Goal: Transaction & Acquisition: Purchase product/service

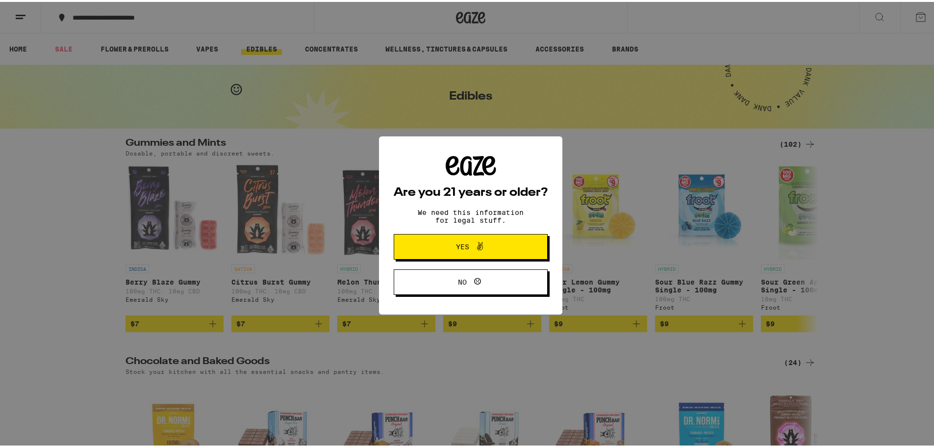
click at [469, 244] on span at bounding box center [477, 244] width 17 height 13
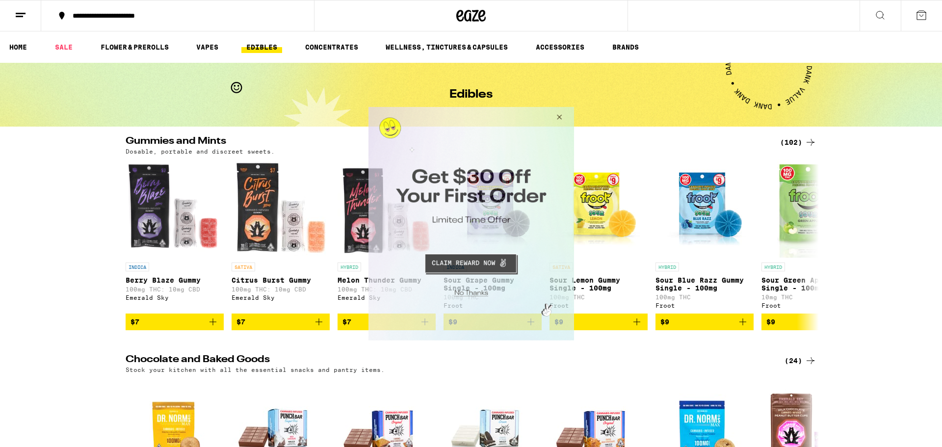
click at [559, 113] on button "Close Modal" at bounding box center [557, 118] width 26 height 24
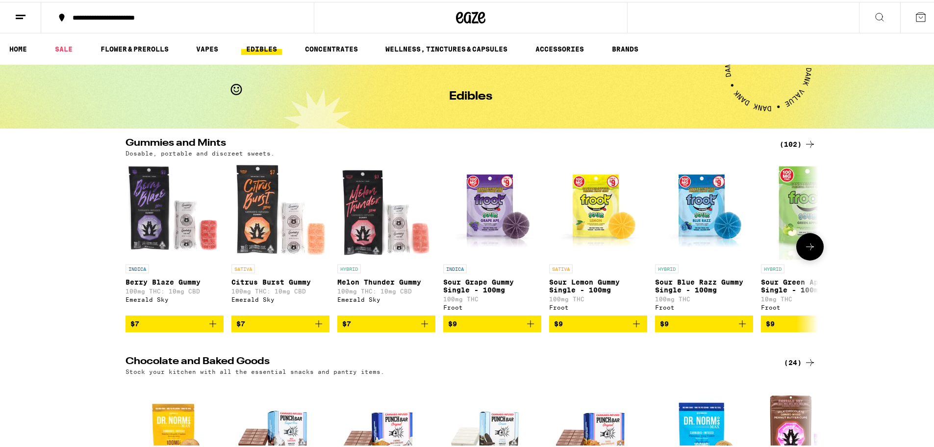
click at [807, 248] on icon at bounding box center [810, 244] width 8 height 7
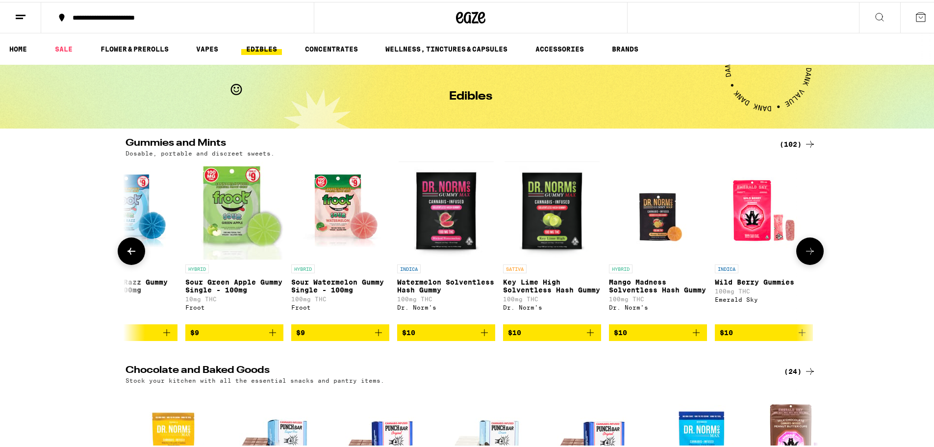
scroll to position [0, 584]
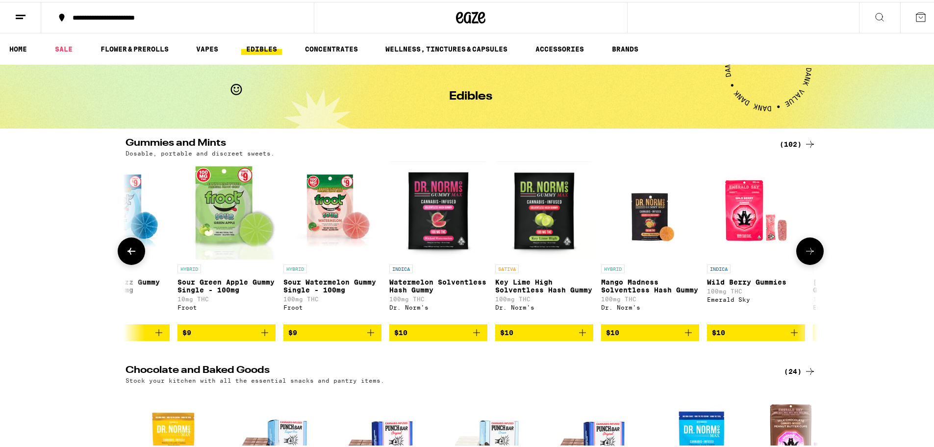
click at [807, 249] on icon at bounding box center [810, 249] width 12 height 12
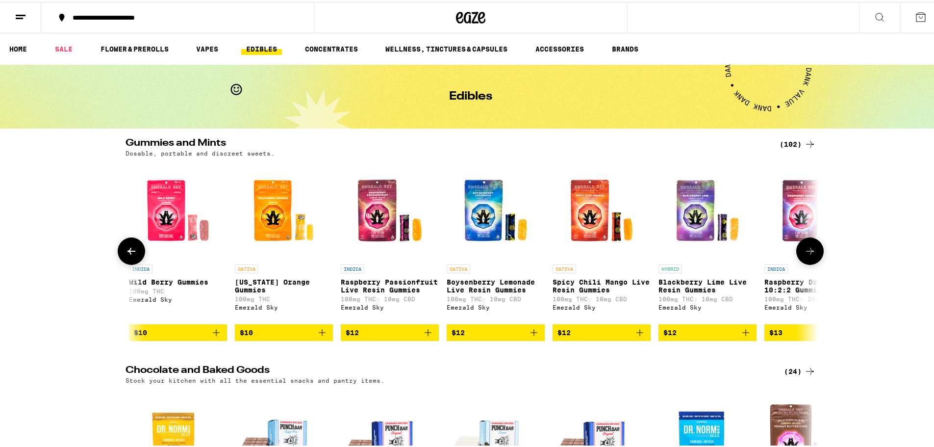
scroll to position [0, 1167]
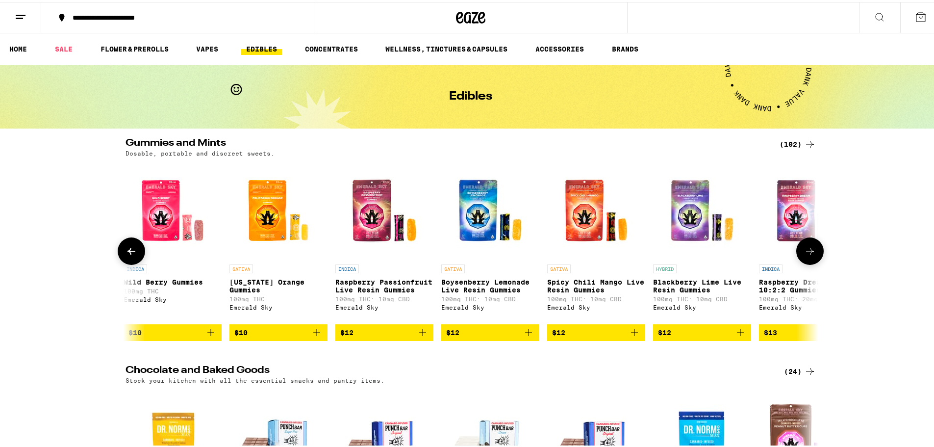
click at [807, 249] on icon at bounding box center [810, 249] width 12 height 12
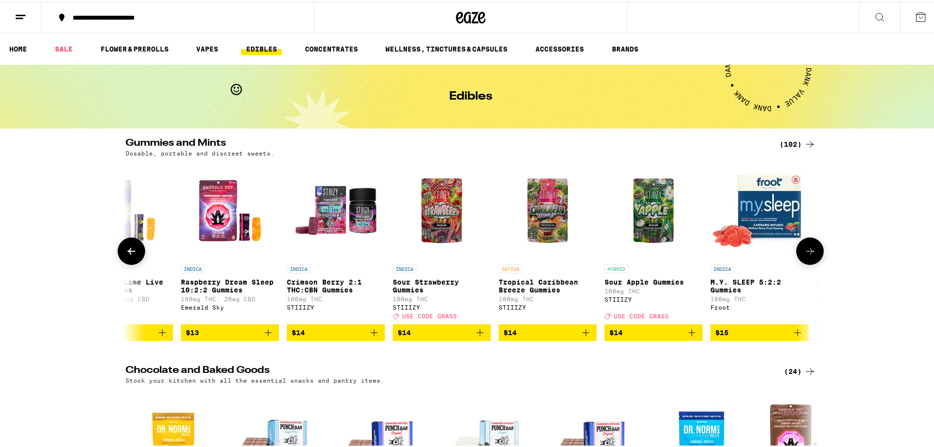
scroll to position [0, 1751]
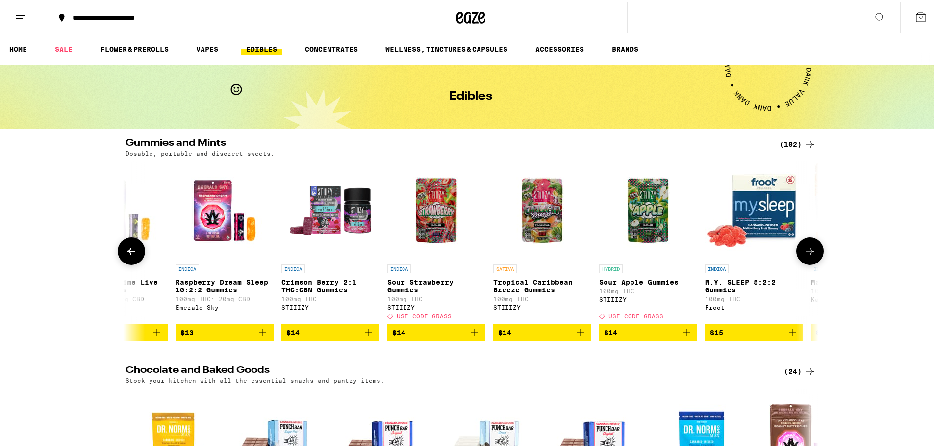
click at [807, 249] on icon at bounding box center [810, 249] width 12 height 12
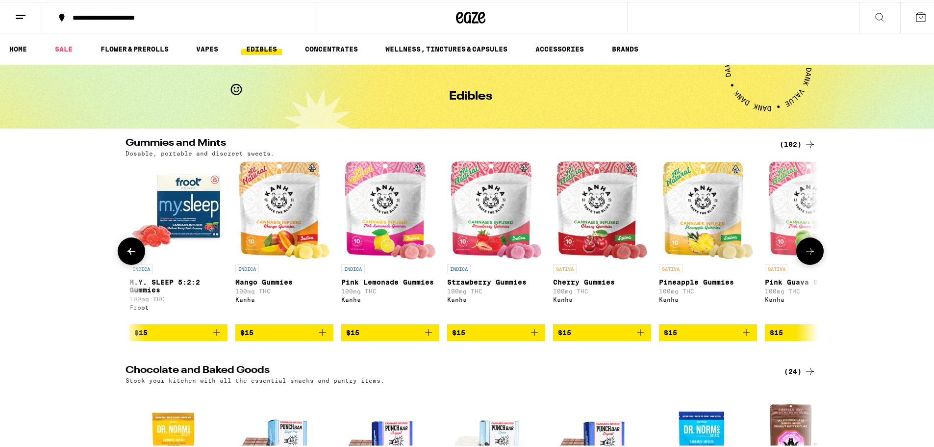
scroll to position [0, 2335]
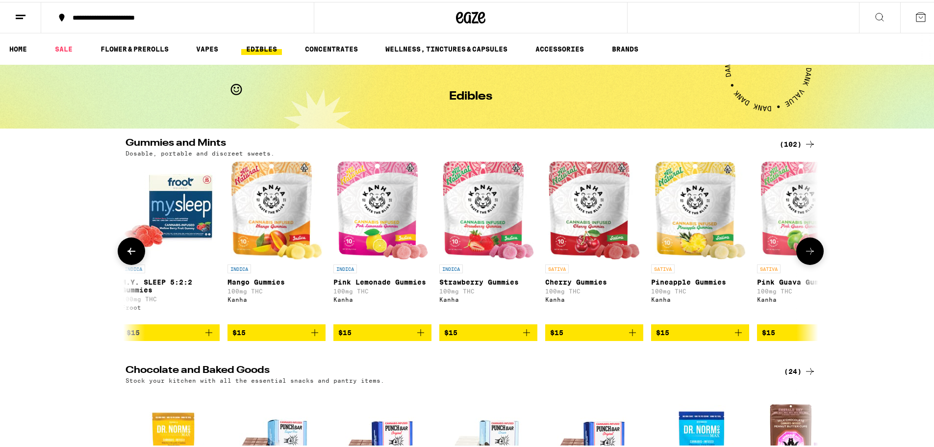
click at [807, 246] on button at bounding box center [810, 248] width 27 height 27
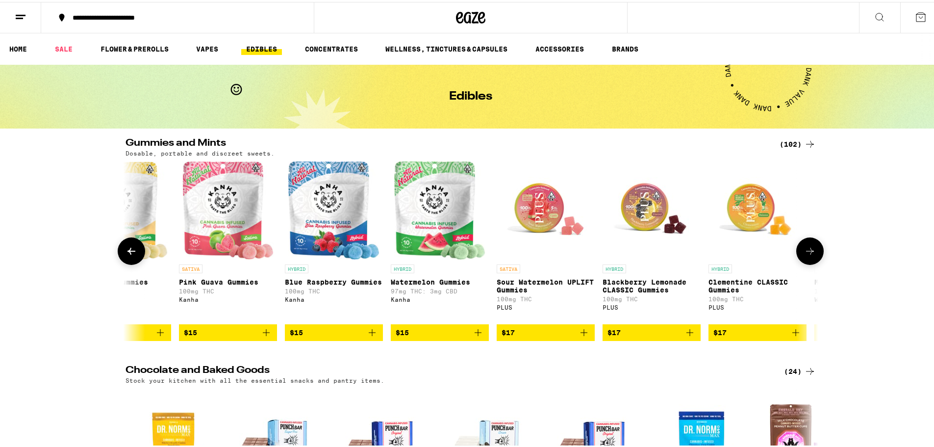
scroll to position [0, 2919]
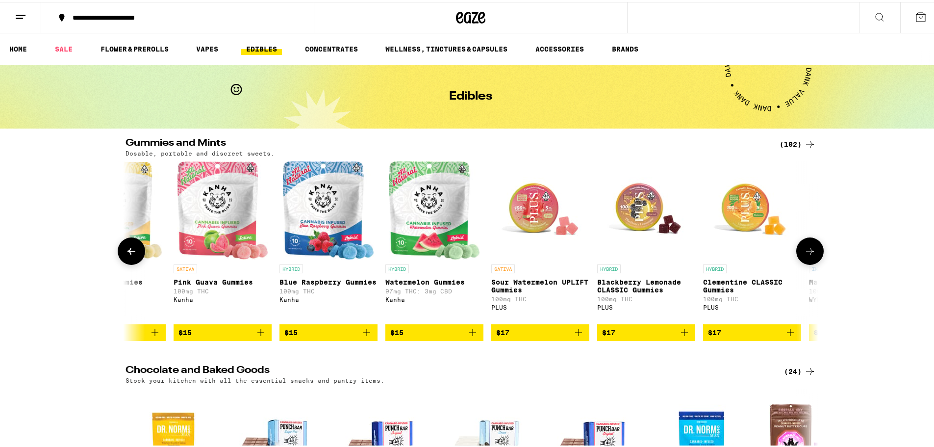
click at [807, 249] on icon at bounding box center [810, 249] width 12 height 12
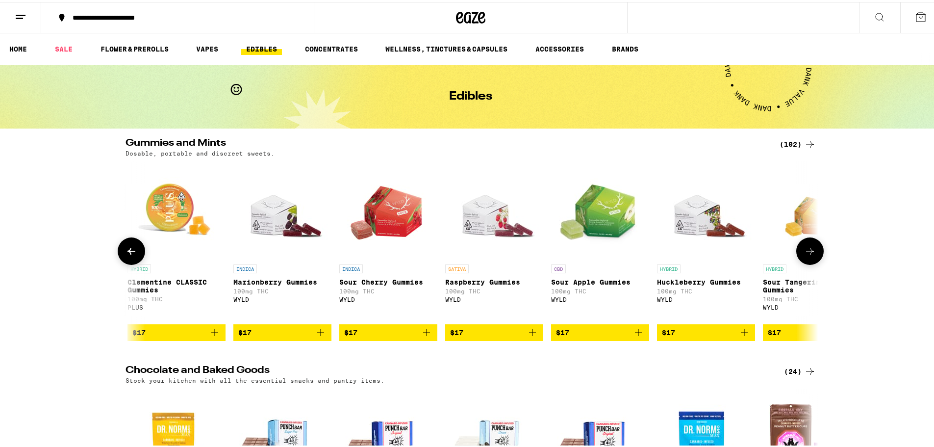
scroll to position [0, 3502]
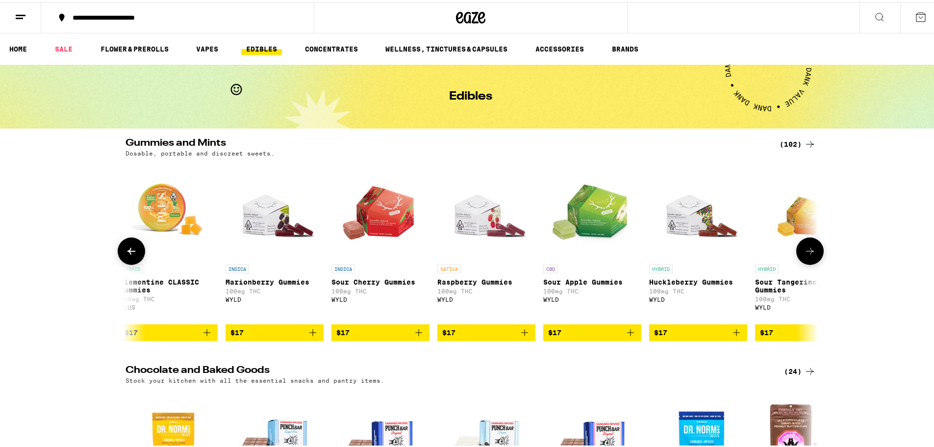
click at [807, 249] on icon at bounding box center [810, 249] width 12 height 12
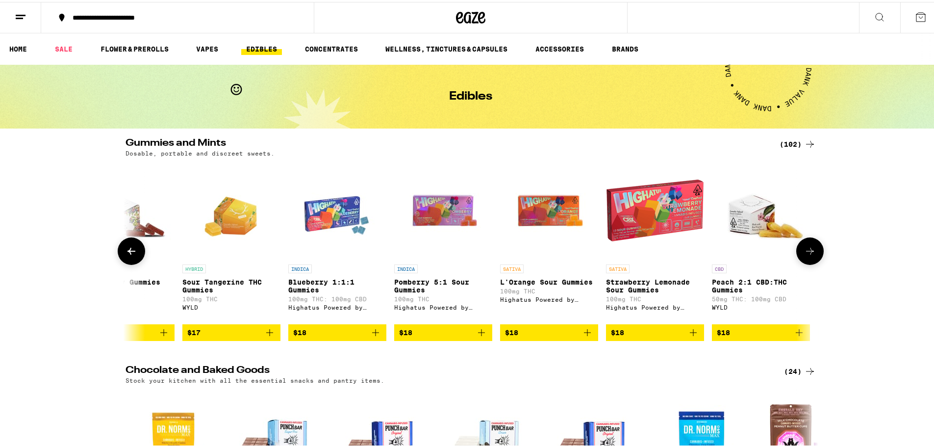
scroll to position [0, 4086]
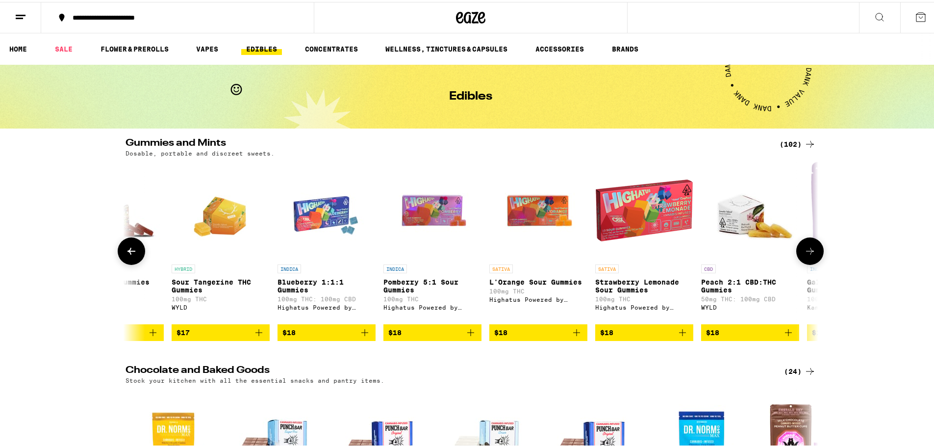
click at [809, 253] on icon at bounding box center [810, 249] width 12 height 12
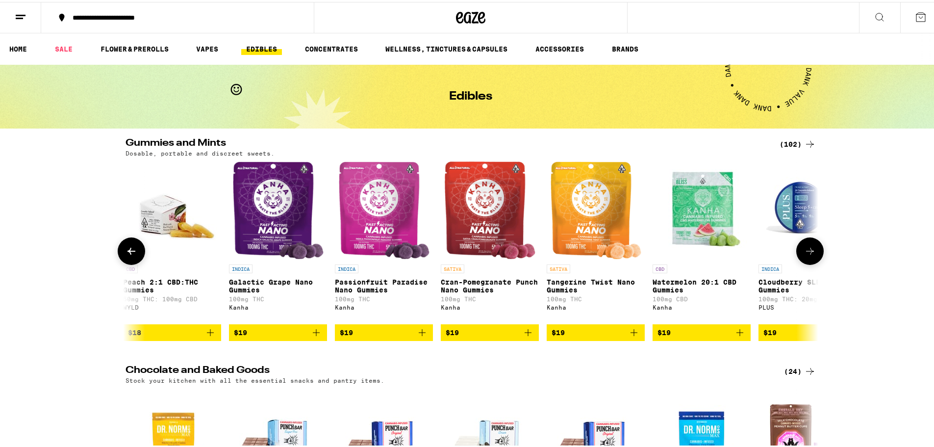
scroll to position [0, 4670]
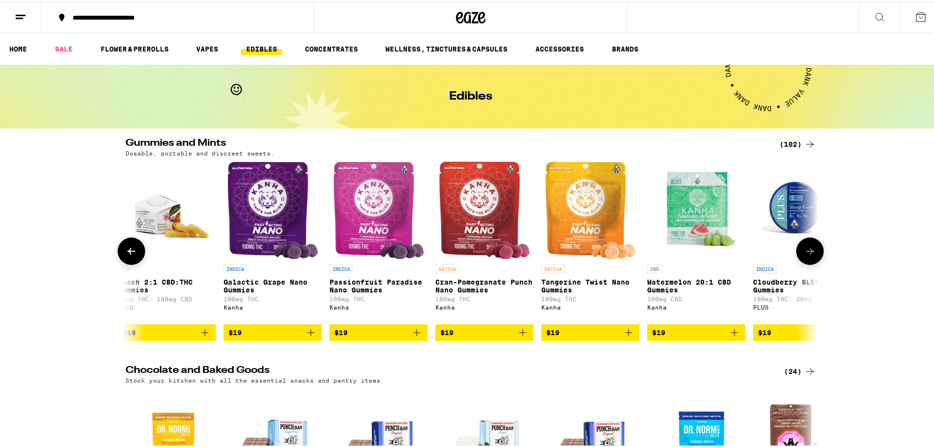
click at [809, 253] on icon at bounding box center [810, 249] width 12 height 12
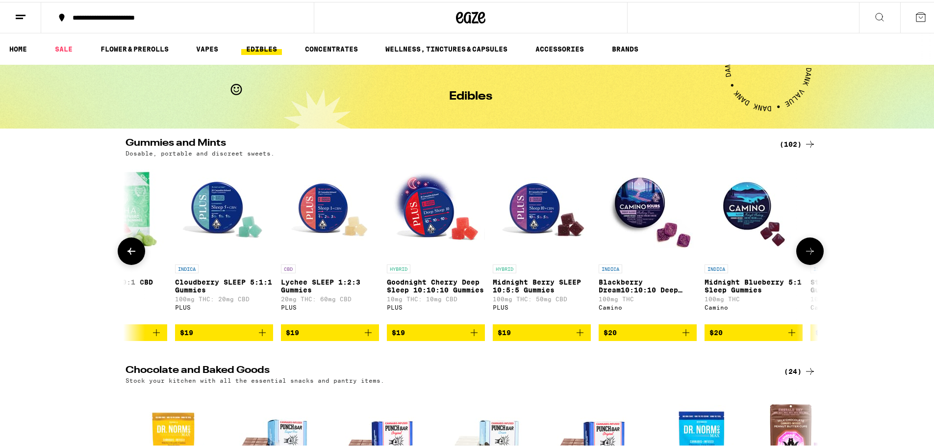
scroll to position [0, 5253]
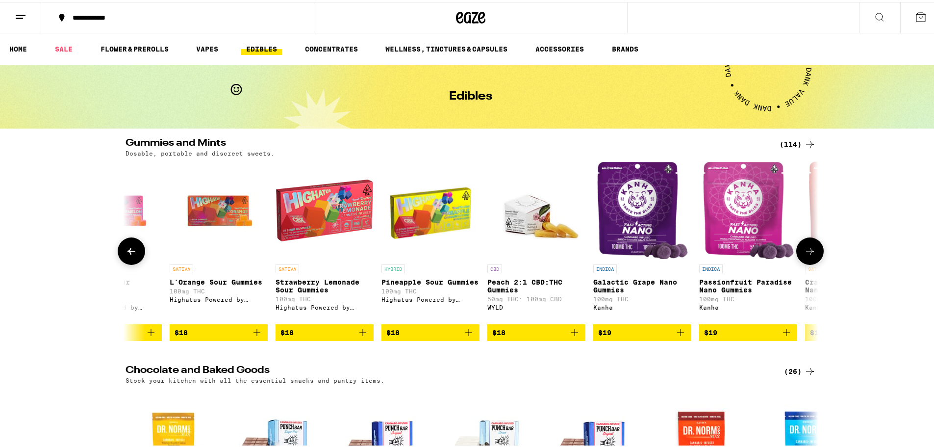
click at [800, 253] on button at bounding box center [810, 248] width 27 height 27
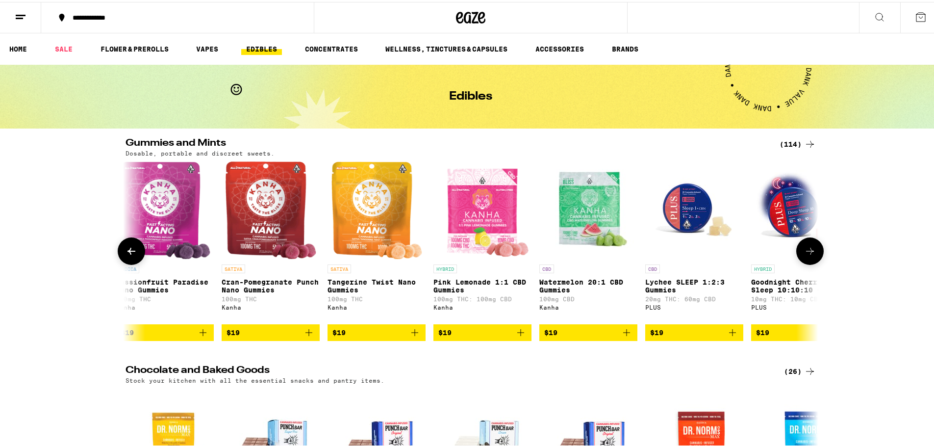
click at [800, 253] on button at bounding box center [810, 248] width 27 height 27
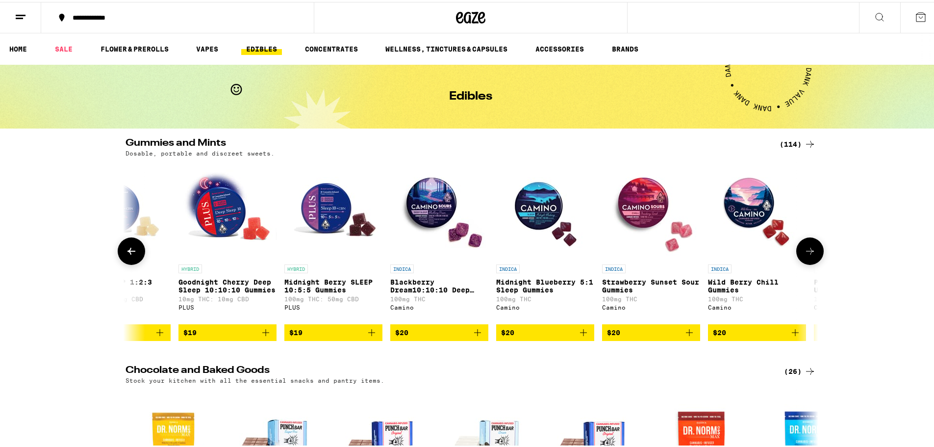
scroll to position [0, 6421]
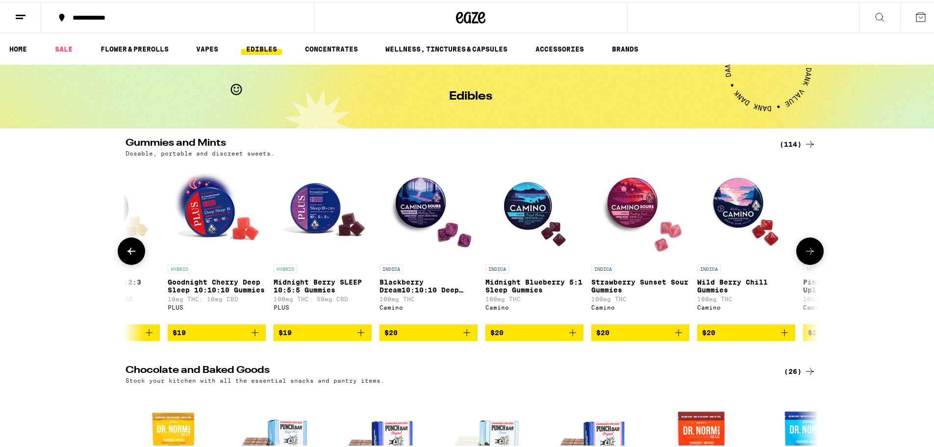
click at [805, 255] on icon at bounding box center [810, 249] width 12 height 12
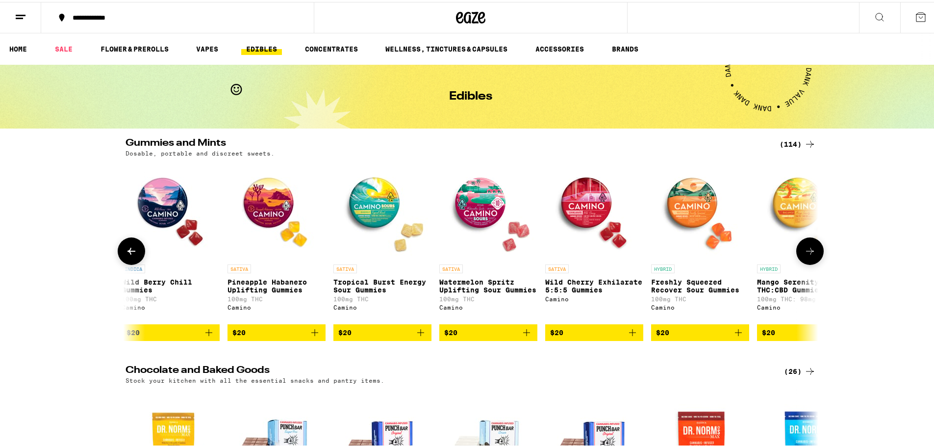
scroll to position [0, 7004]
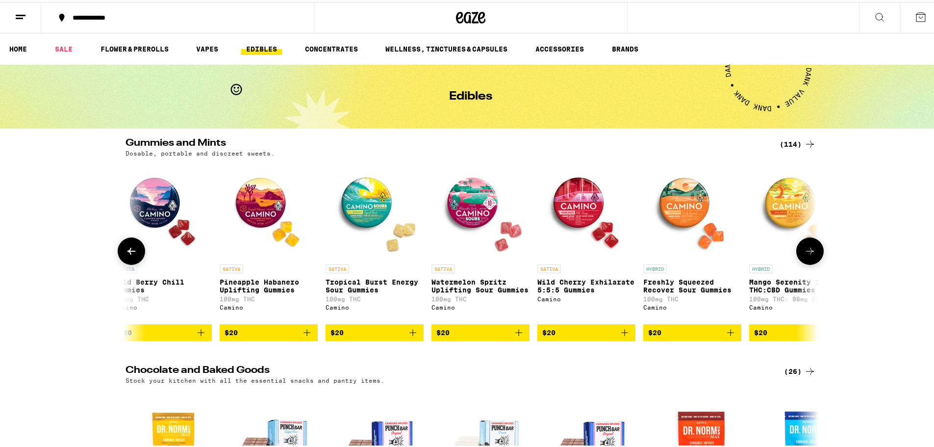
click at [810, 255] on icon at bounding box center [810, 249] width 12 height 12
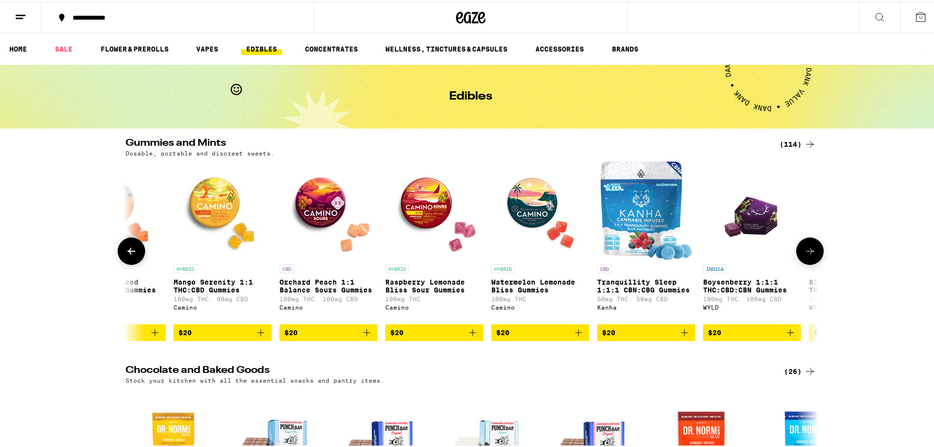
scroll to position [0, 7588]
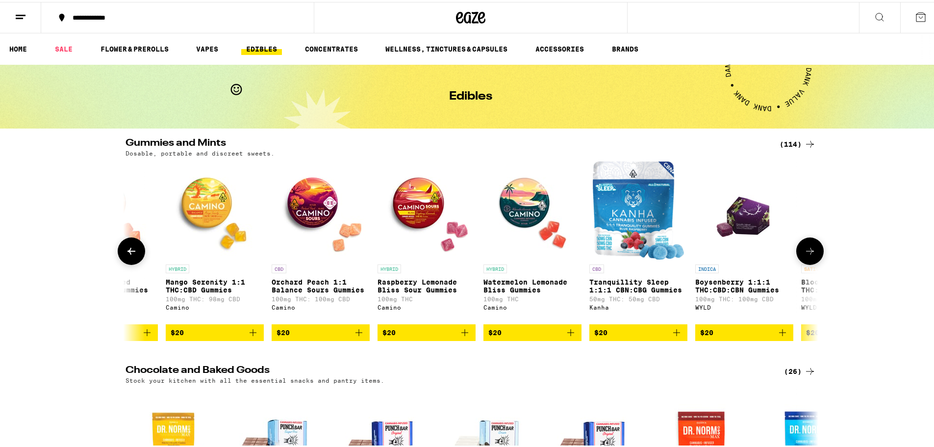
click at [804, 255] on icon at bounding box center [810, 249] width 12 height 12
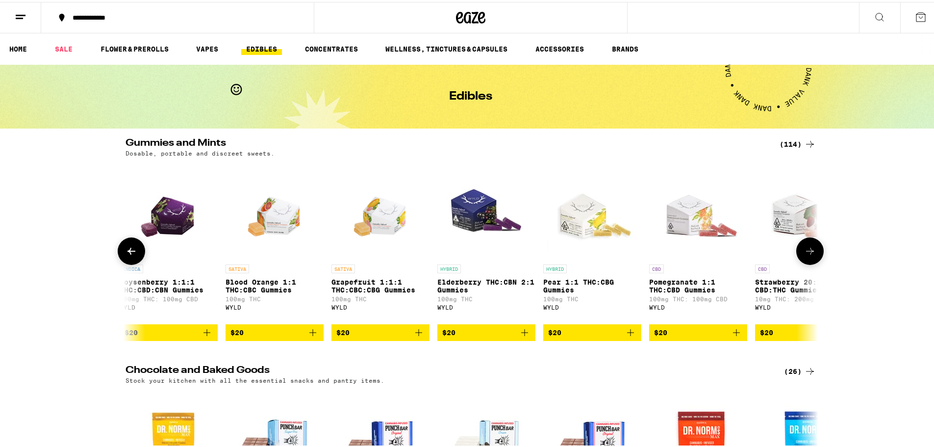
scroll to position [0, 8172]
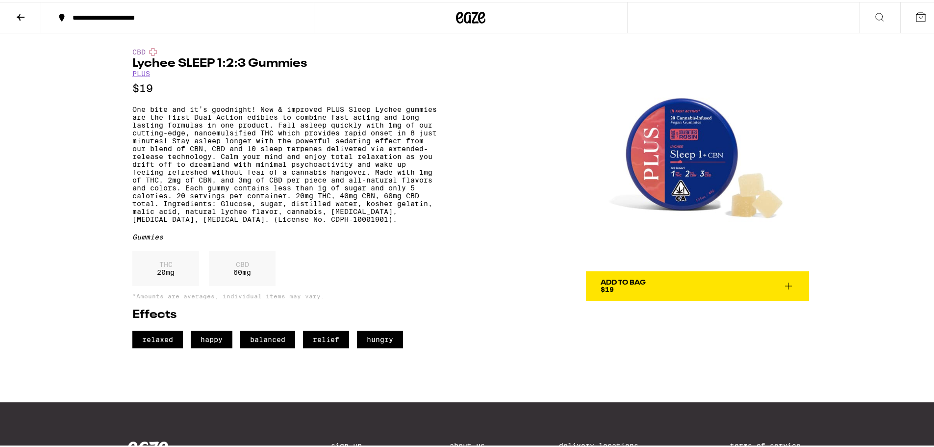
click at [123, 14] on div "**********" at bounding box center [183, 15] width 230 height 7
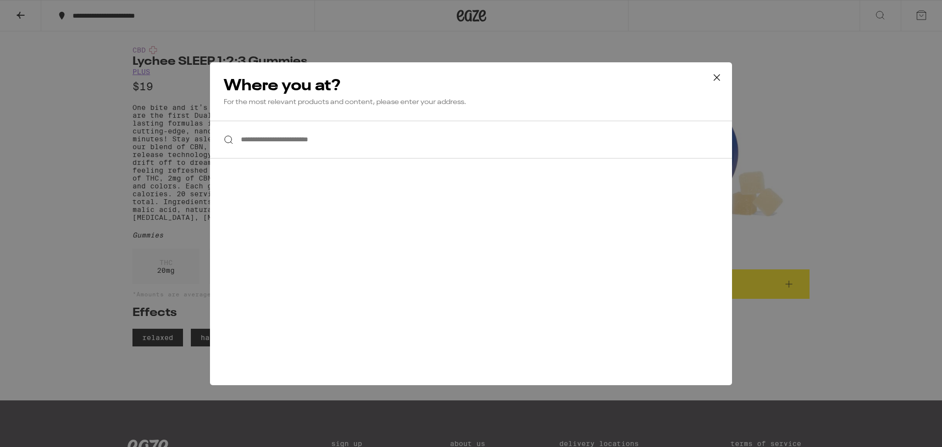
click at [326, 154] on input "**********" at bounding box center [471, 140] width 522 height 38
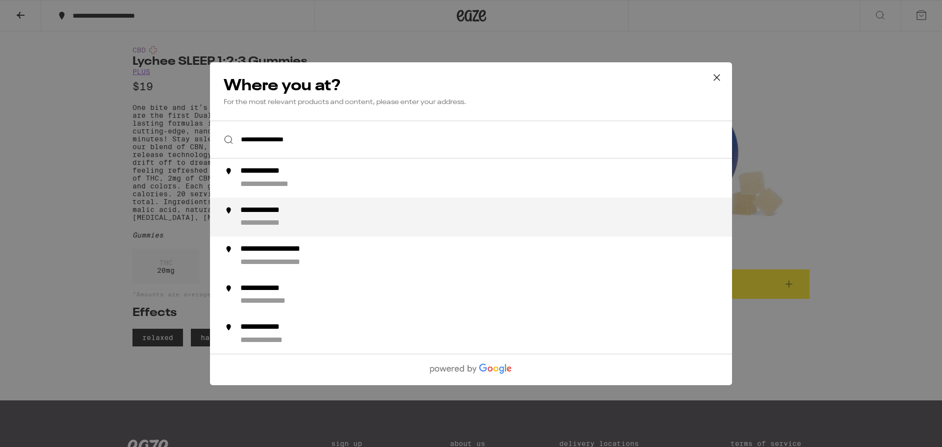
click at [290, 211] on div "**********" at bounding box center [273, 210] width 66 height 10
type input "**********"
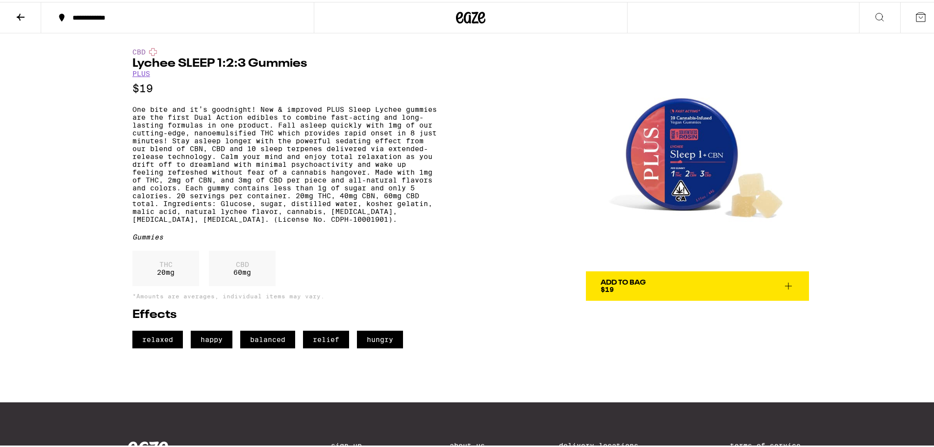
click at [61, 17] on icon at bounding box center [61, 16] width 5 height 8
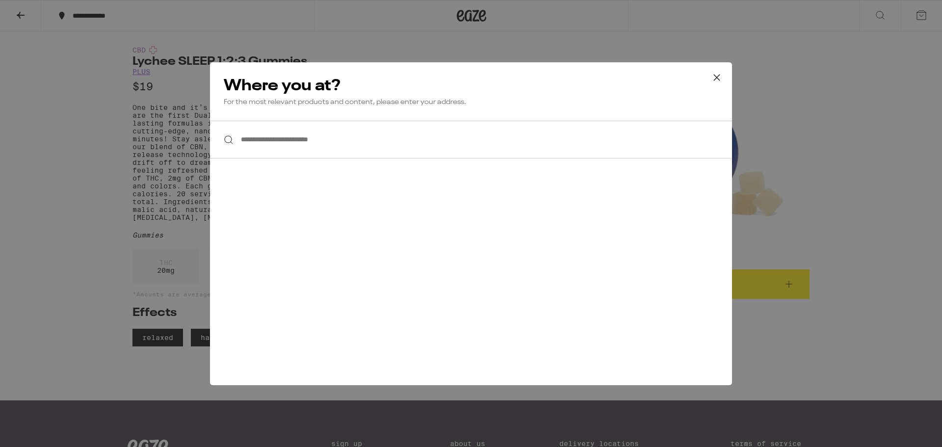
click at [722, 79] on icon at bounding box center [716, 77] width 15 height 15
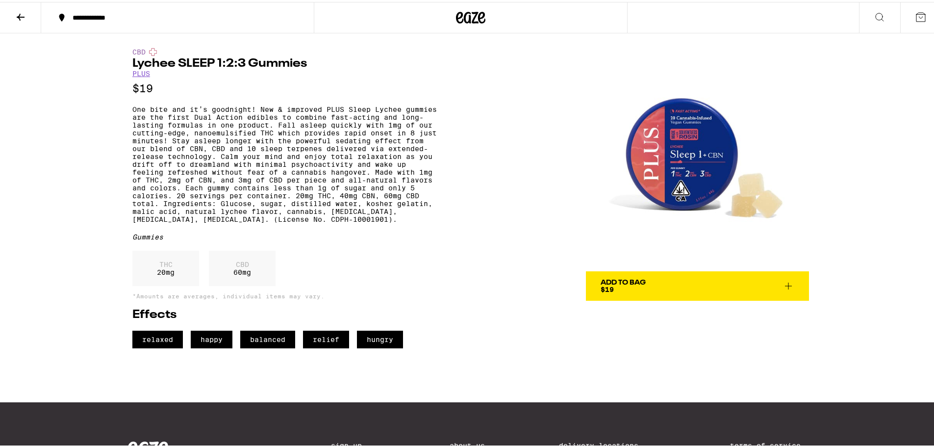
click at [177, 24] on button "**********" at bounding box center [177, 15] width 273 height 29
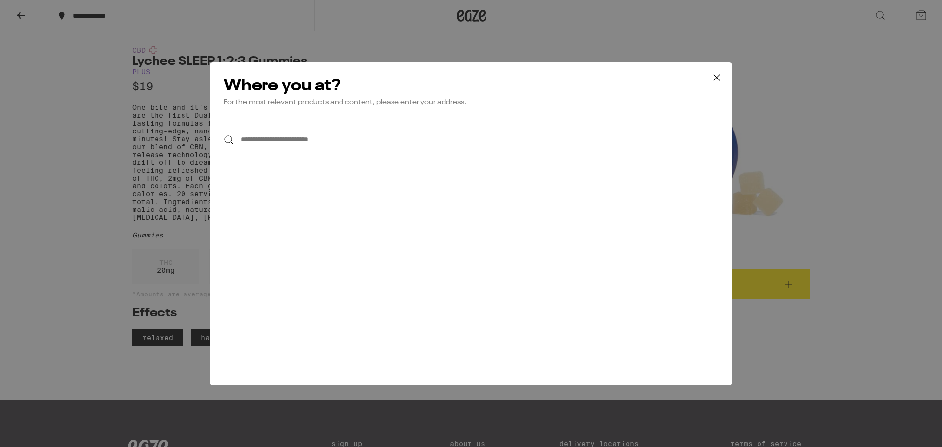
click at [317, 134] on input "**********" at bounding box center [471, 140] width 522 height 38
click at [717, 77] on icon at bounding box center [717, 77] width 6 height 6
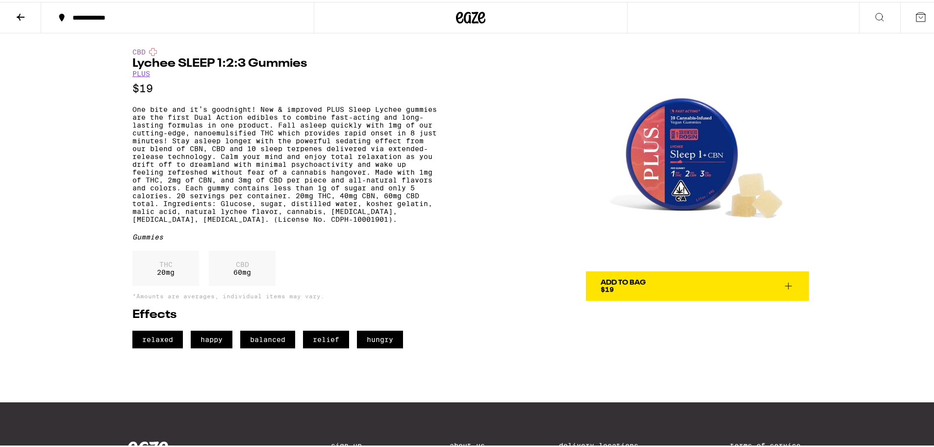
click at [439, 226] on div "CBD Lychee SLEEP 1:2:3 Gummies PLUS $19 Gummies THC 20 mg CBD 60 mg *Amounts ar…" at bounding box center [471, 188] width 706 height 315
click at [17, 14] on icon at bounding box center [21, 15] width 12 height 12
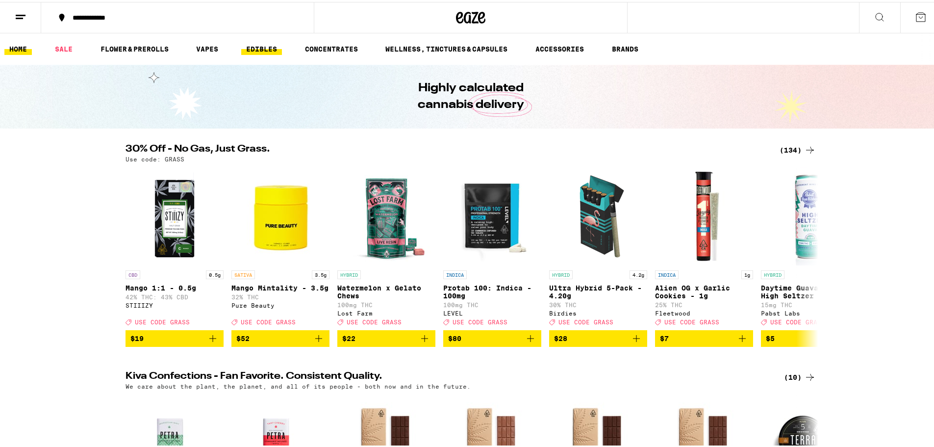
click at [259, 50] on link "EDIBLES" at bounding box center [261, 47] width 41 height 12
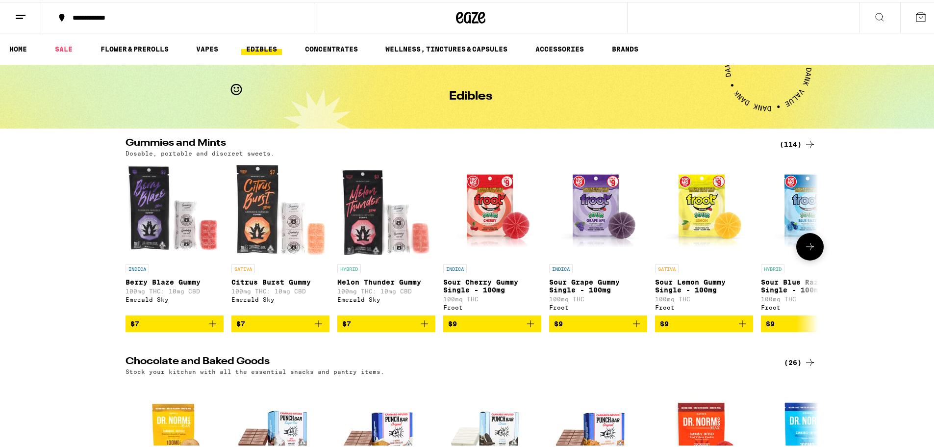
click at [806, 248] on icon at bounding box center [810, 244] width 8 height 7
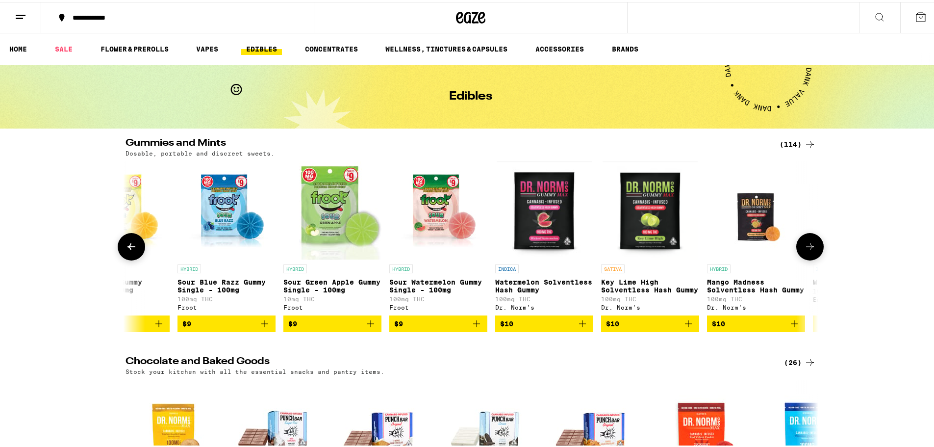
click at [806, 248] on icon at bounding box center [810, 244] width 8 height 7
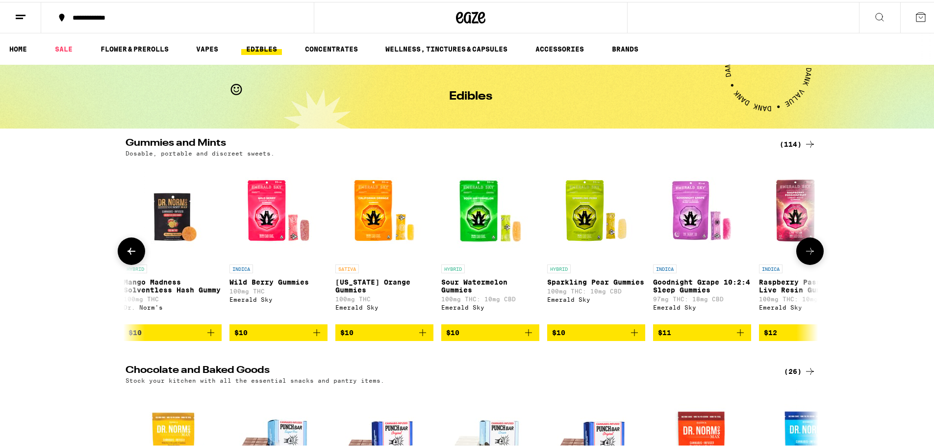
click at [806, 249] on icon at bounding box center [810, 249] width 12 height 12
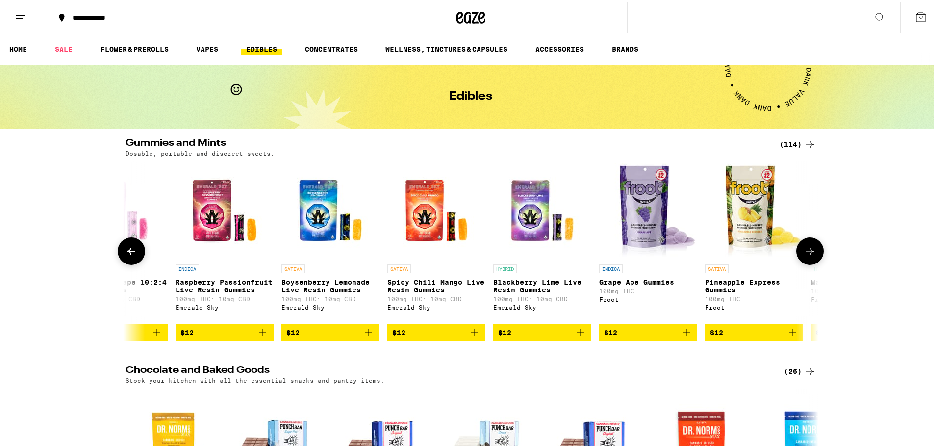
click at [806, 249] on icon at bounding box center [810, 249] width 12 height 12
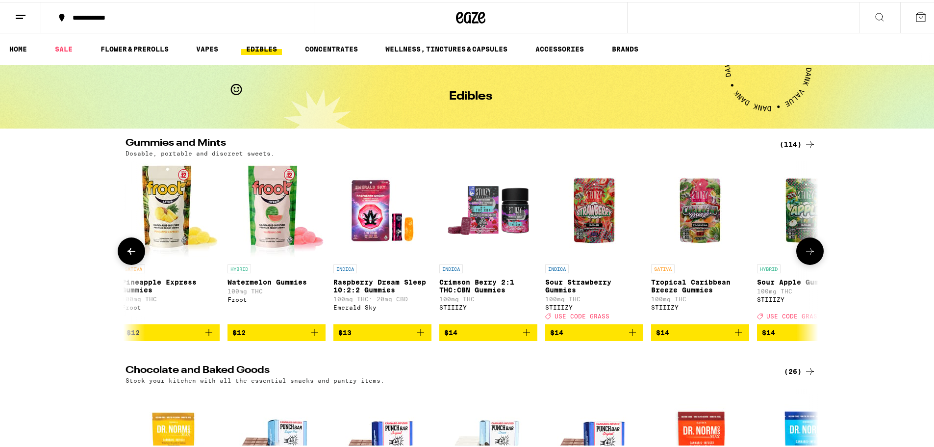
click at [806, 249] on icon at bounding box center [810, 249] width 12 height 12
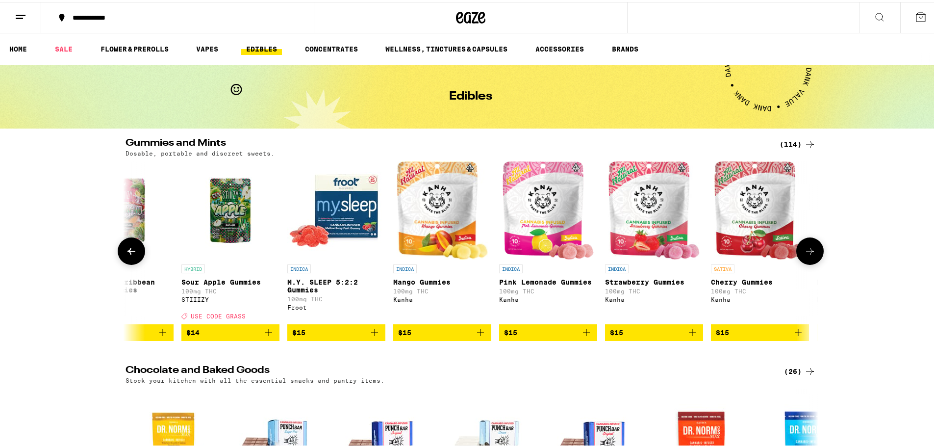
scroll to position [0, 2919]
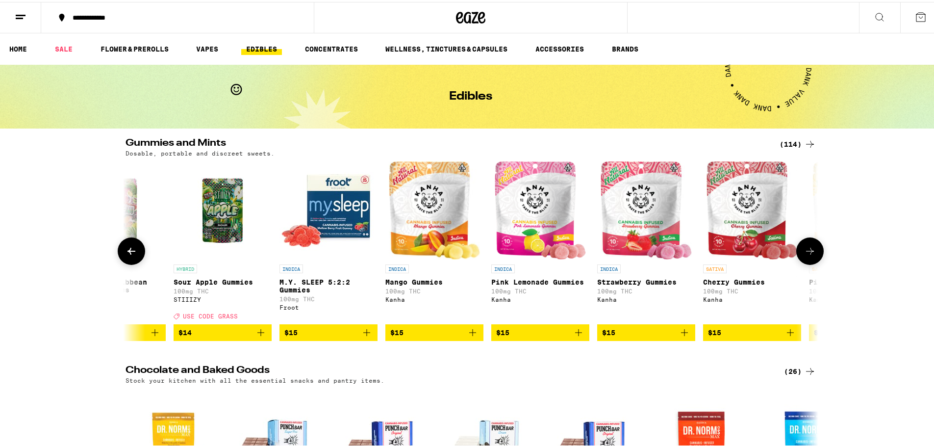
click at [806, 249] on icon at bounding box center [810, 249] width 12 height 12
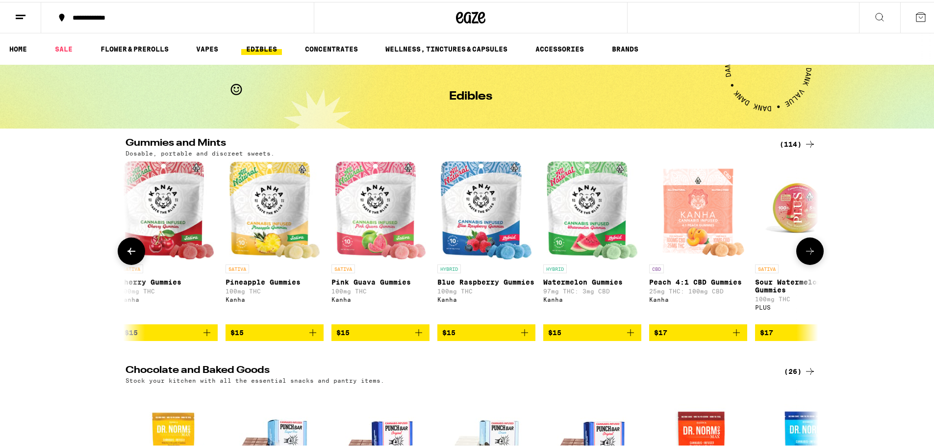
click at [806, 249] on icon at bounding box center [810, 249] width 12 height 12
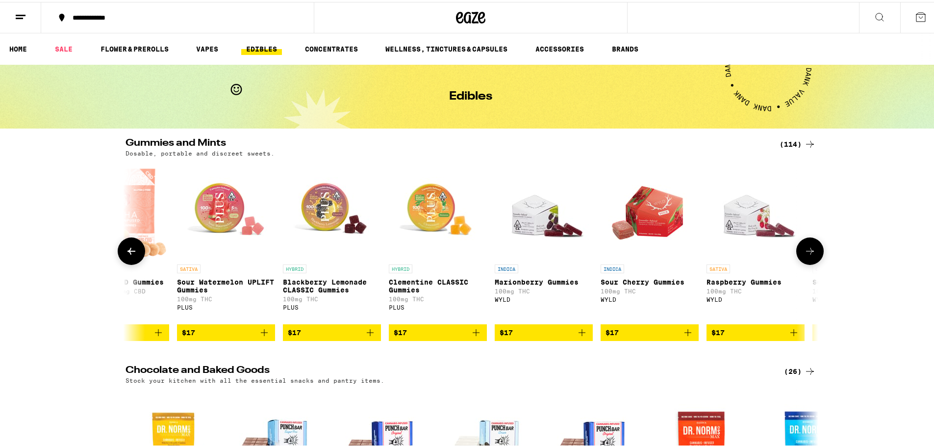
scroll to position [0, 4086]
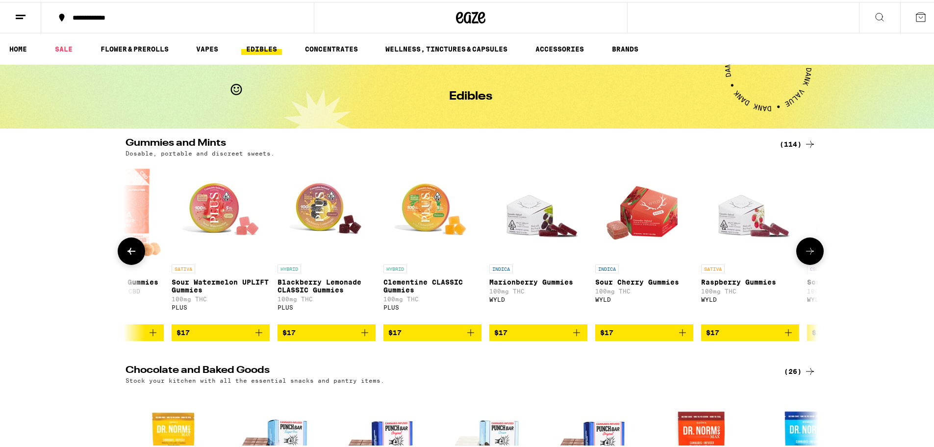
click at [806, 249] on icon at bounding box center [810, 249] width 12 height 12
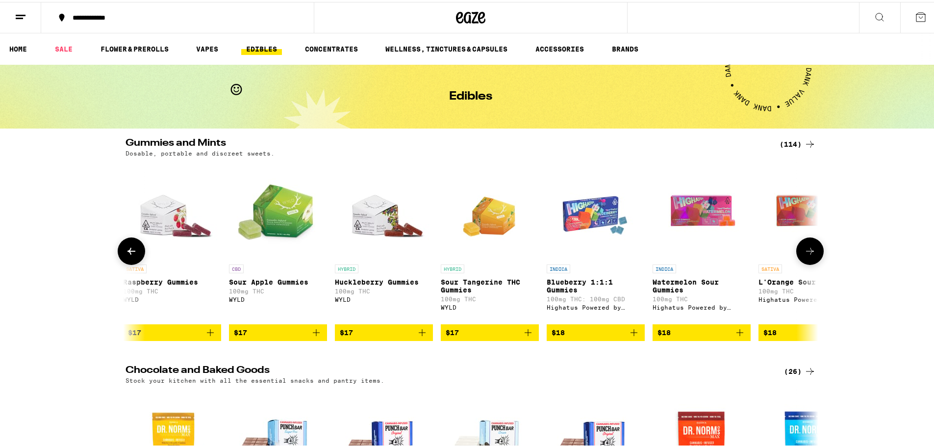
scroll to position [0, 4670]
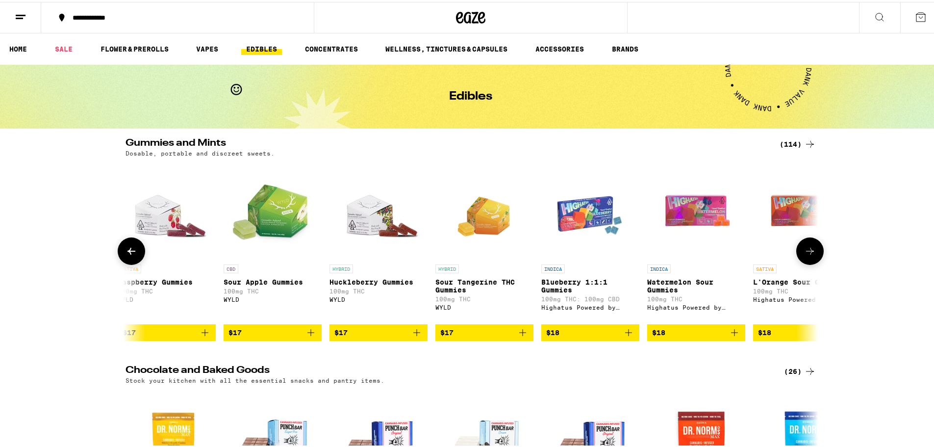
click at [813, 257] on button at bounding box center [810, 248] width 27 height 27
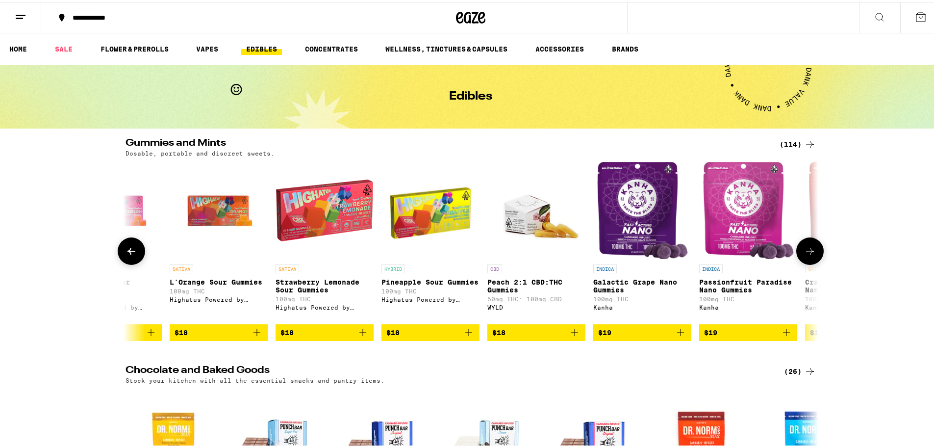
click at [813, 257] on button at bounding box center [810, 248] width 27 height 27
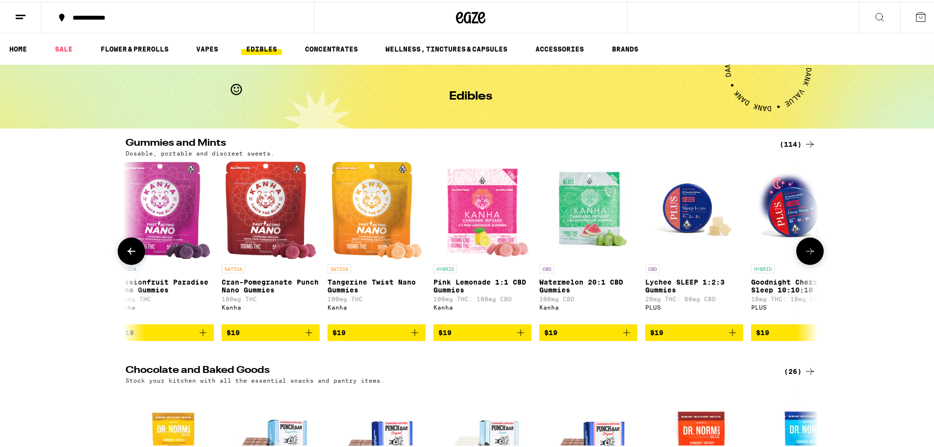
click at [813, 257] on button at bounding box center [810, 248] width 27 height 27
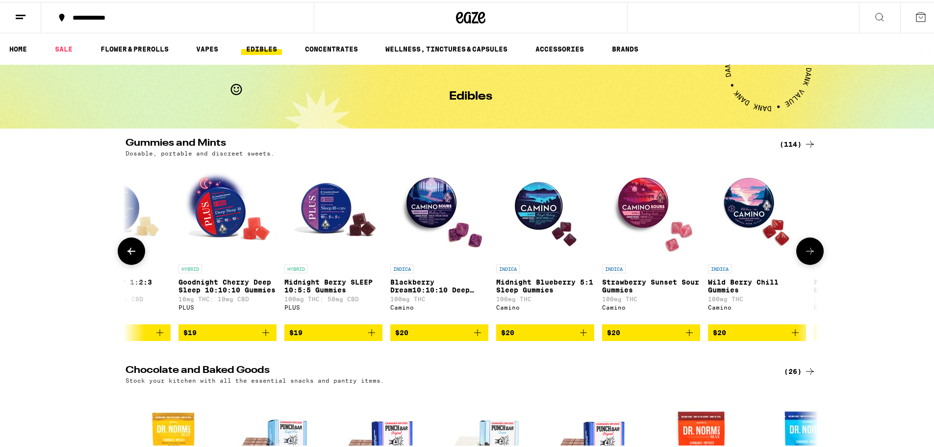
scroll to position [0, 6421]
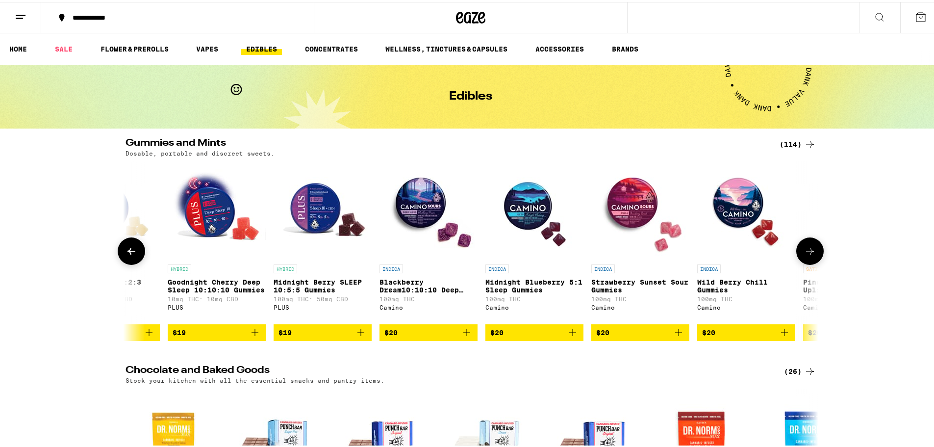
click at [131, 248] on icon at bounding box center [132, 249] width 12 height 12
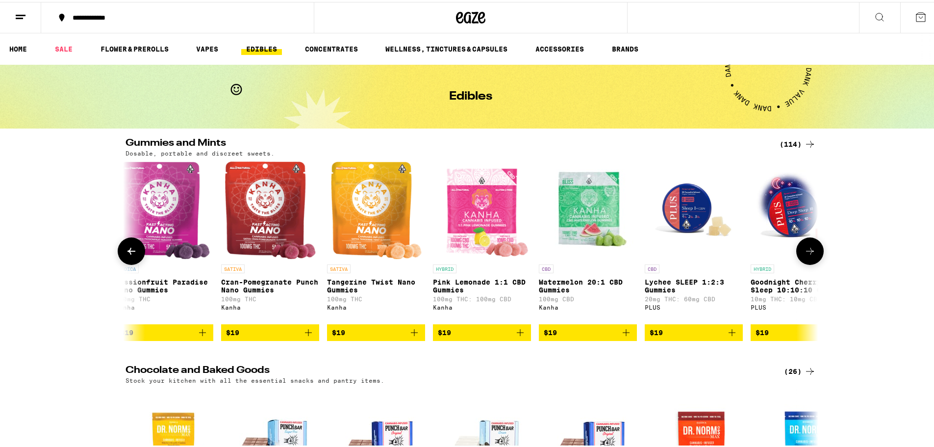
scroll to position [0, 5837]
click at [814, 250] on button at bounding box center [810, 248] width 27 height 27
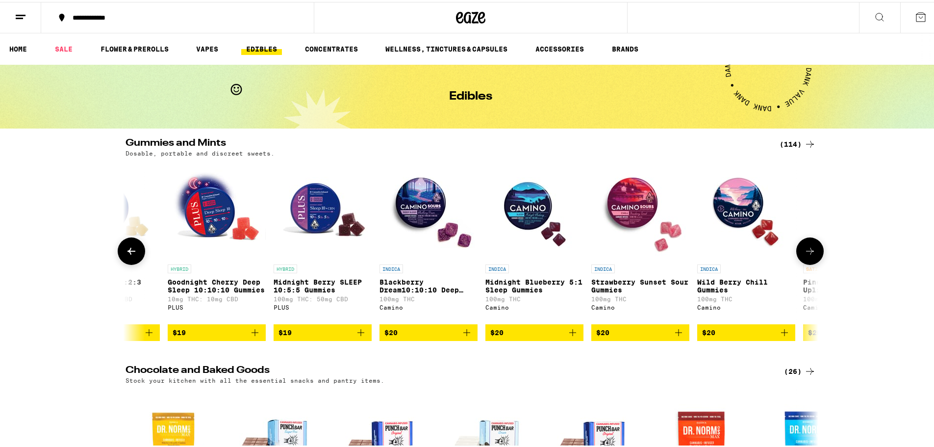
click at [814, 250] on button at bounding box center [810, 248] width 27 height 27
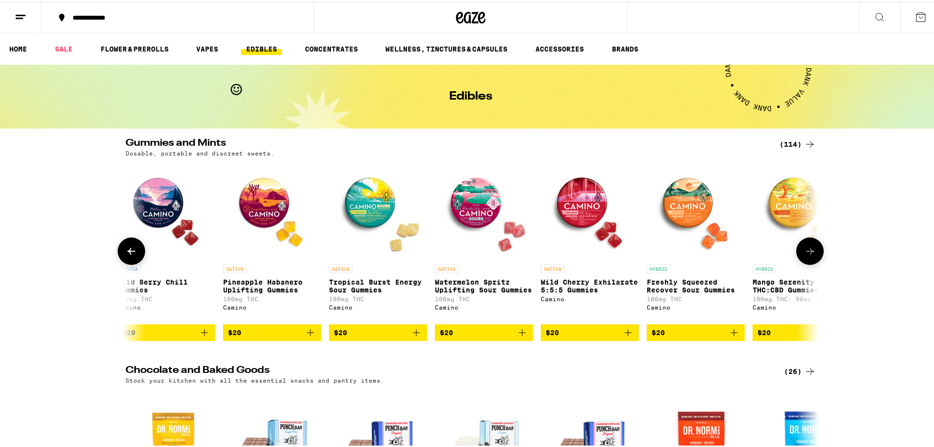
scroll to position [0, 7004]
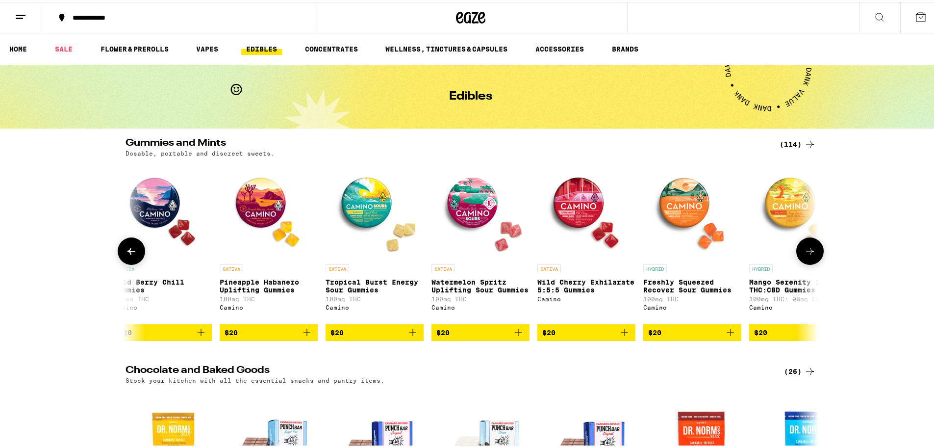
click at [814, 250] on button at bounding box center [810, 248] width 27 height 27
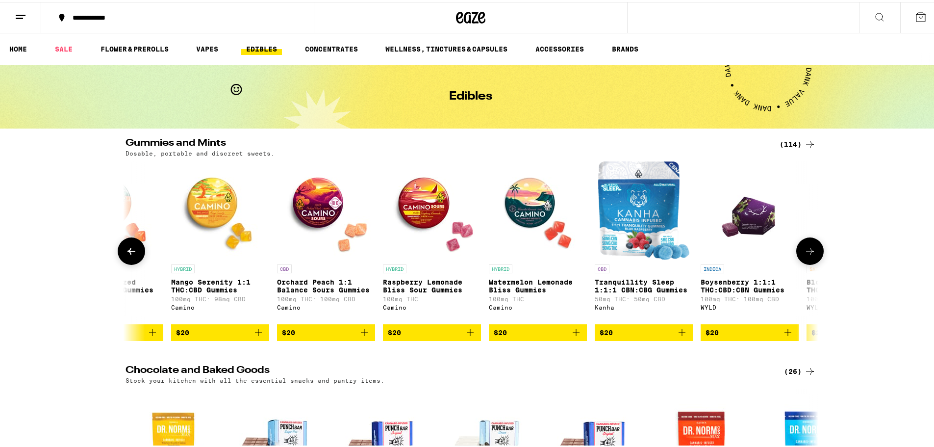
scroll to position [0, 7588]
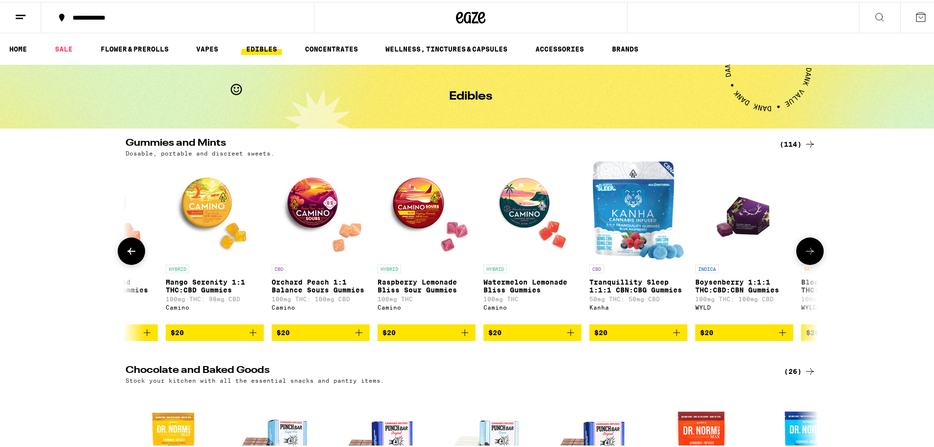
click at [804, 253] on icon at bounding box center [810, 249] width 12 height 12
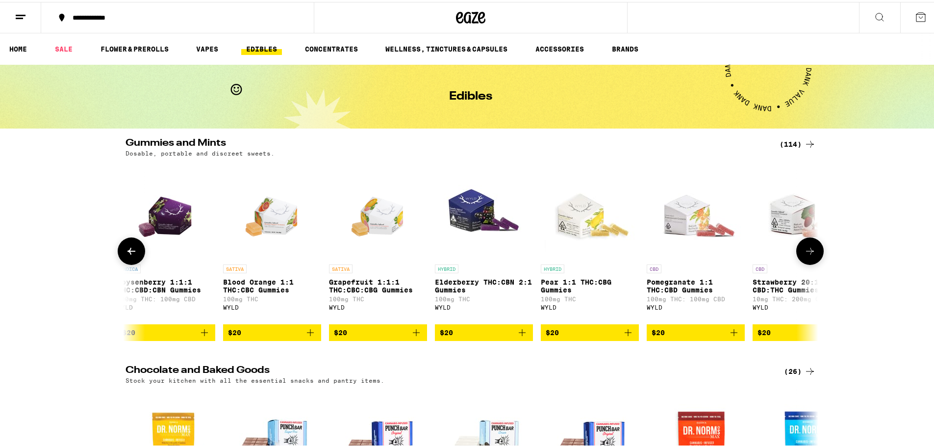
scroll to position [0, 8172]
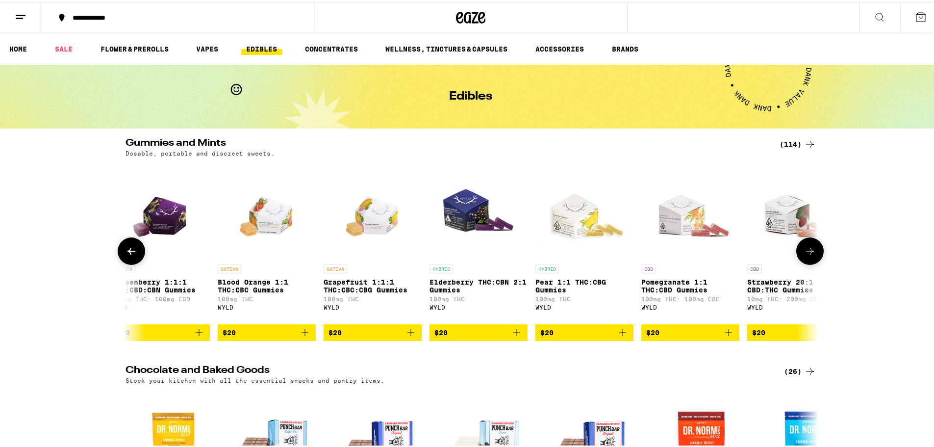
click at [804, 253] on icon at bounding box center [810, 249] width 12 height 12
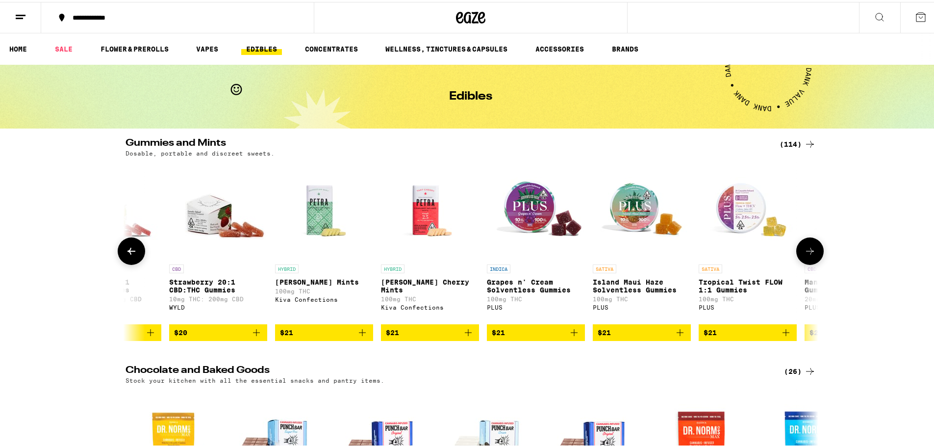
scroll to position [0, 8756]
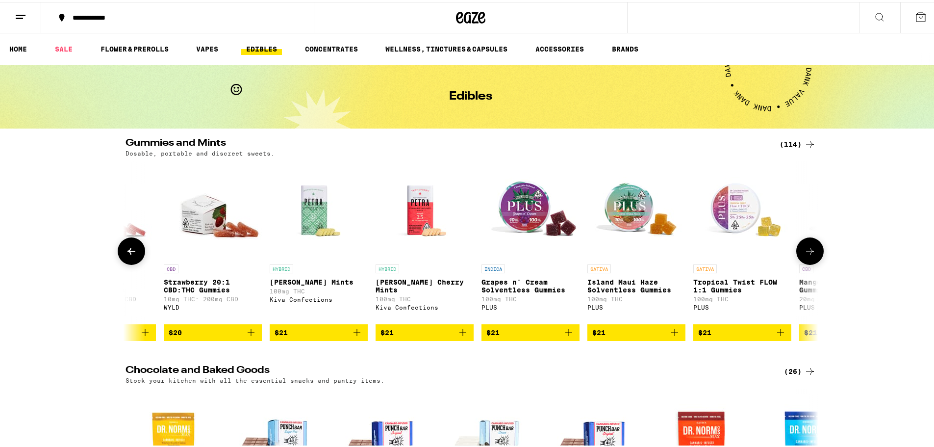
click at [815, 255] on button at bounding box center [810, 248] width 27 height 27
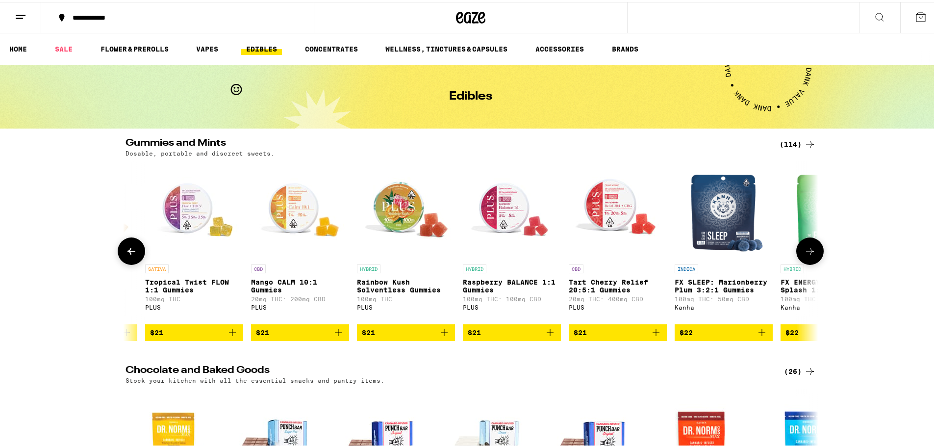
scroll to position [0, 9339]
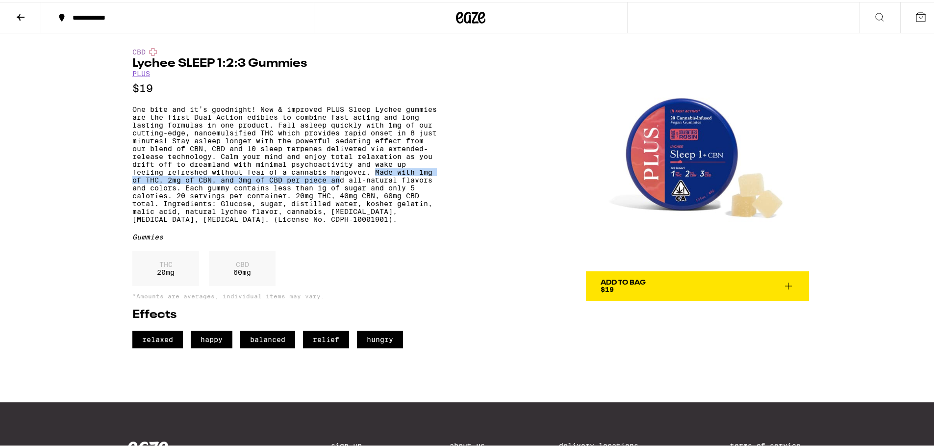
drag, startPoint x: 127, startPoint y: 191, endPoint x: 397, endPoint y: 187, distance: 270.8
click at [397, 187] on div "CBD Lychee SLEEP 1:2:3 Gummies PLUS $19 Gummies THC 20 mg CBD 60 mg *Amounts ar…" at bounding box center [471, 188] width 706 height 315
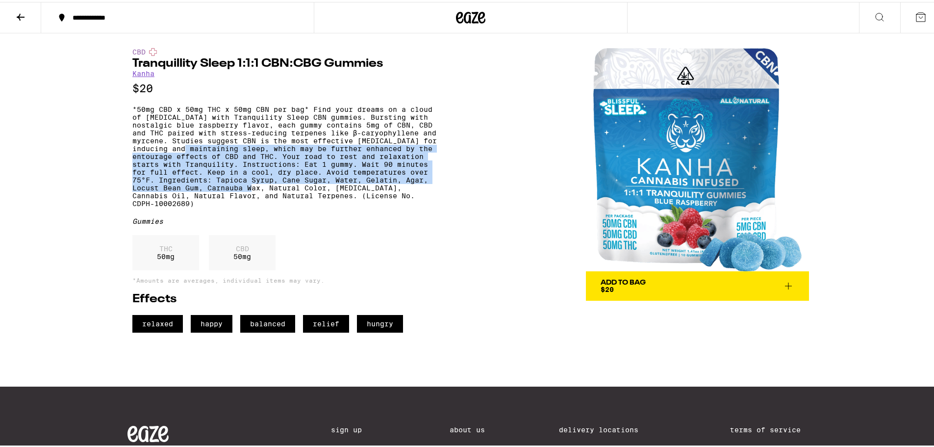
drag, startPoint x: 220, startPoint y: 155, endPoint x: 366, endPoint y: 198, distance: 152.9
click at [366, 198] on p "*50mg CBD x 50mg THC x 50mg CBN per bag* Find your dreams on a cloud of cannabi…" at bounding box center [284, 154] width 305 height 102
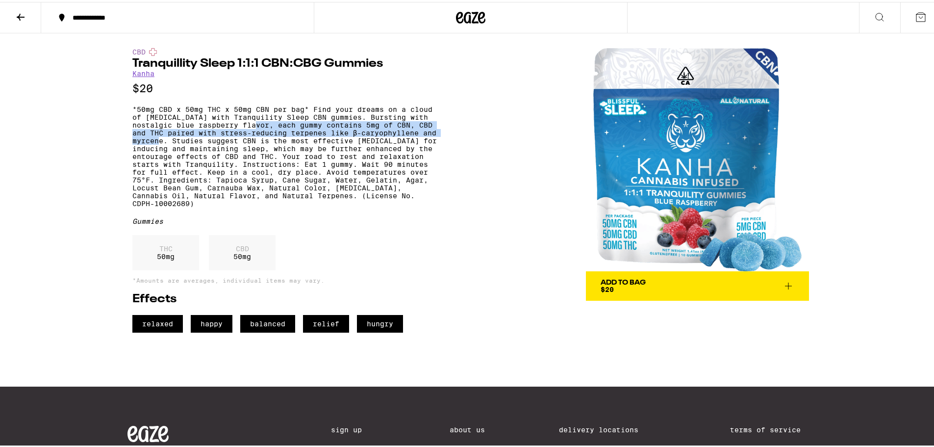
drag, startPoint x: 260, startPoint y: 130, endPoint x: 183, endPoint y: 146, distance: 78.6
click at [183, 146] on p "*50mg CBD x 50mg THC x 50mg CBN per bag* Find your dreams on a cloud of cannabi…" at bounding box center [284, 154] width 305 height 102
